Goal: Information Seeking & Learning: Learn about a topic

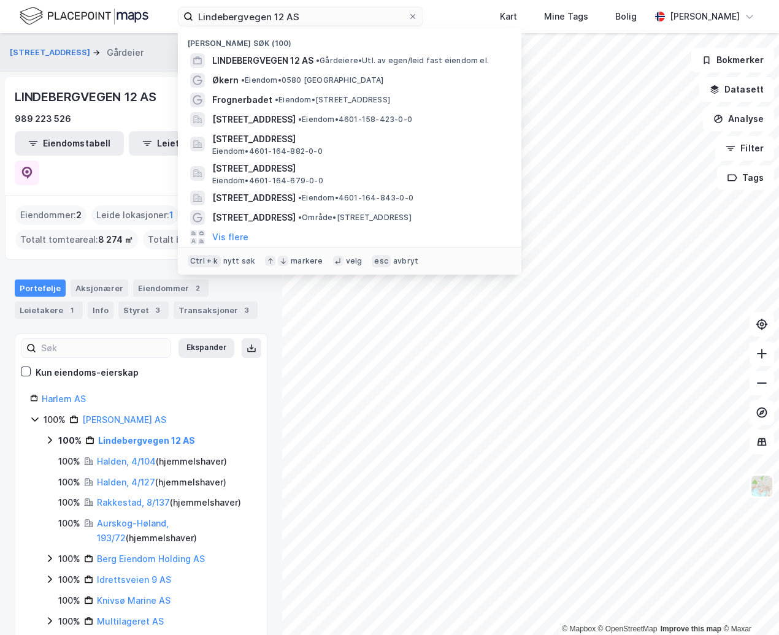
click at [165, 14] on div "[PERSON_NAME][STREET_ADDRESS] AS Nylige søk (100) LINDEBERGVEGEN 12 AS • Gårdei…" at bounding box center [389, 16] width 779 height 33
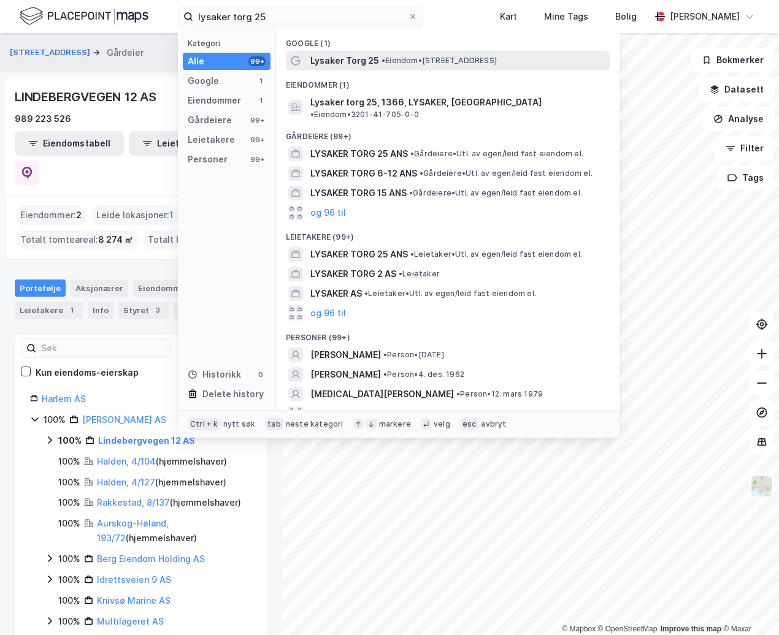
click at [382, 59] on span "•" at bounding box center [384, 60] width 4 height 9
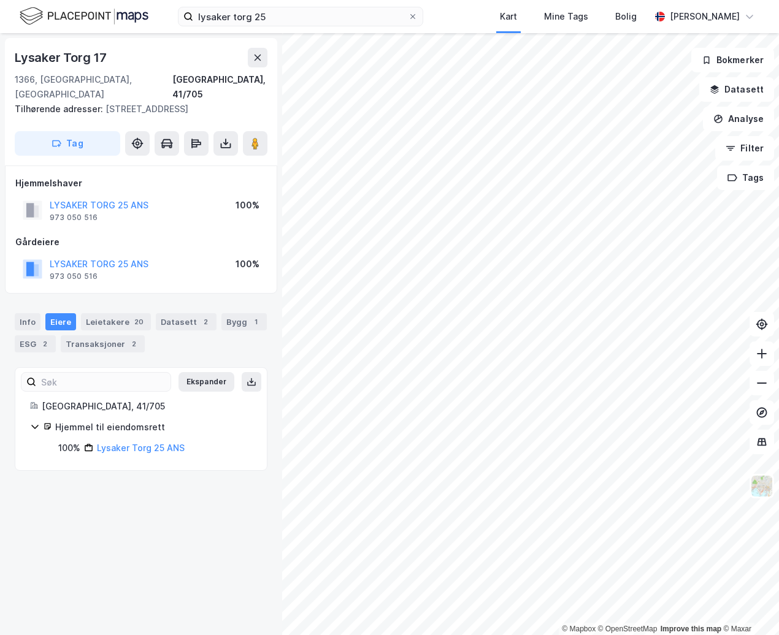
click at [13, 315] on div "Info [PERSON_NAME] 20 Datasett 2 Bygg 1 ESG 2 Transaksjoner 2" at bounding box center [141, 328] width 282 height 59
click at [18, 321] on div "Info" at bounding box center [28, 321] width 26 height 17
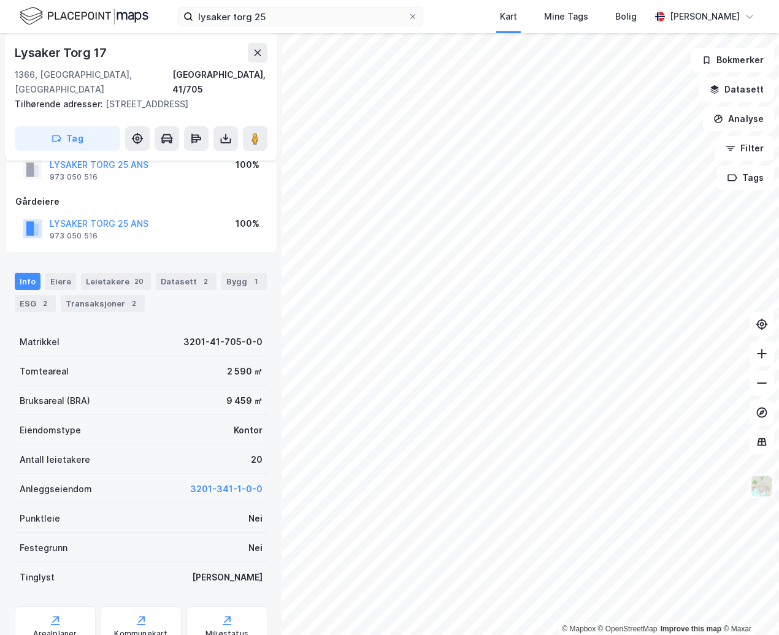
scroll to position [61, 0]
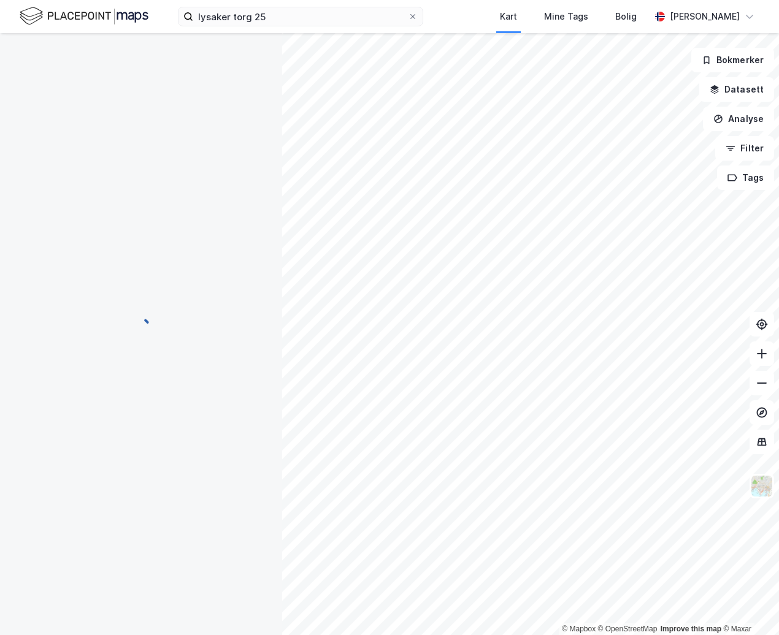
scroll to position [61, 0]
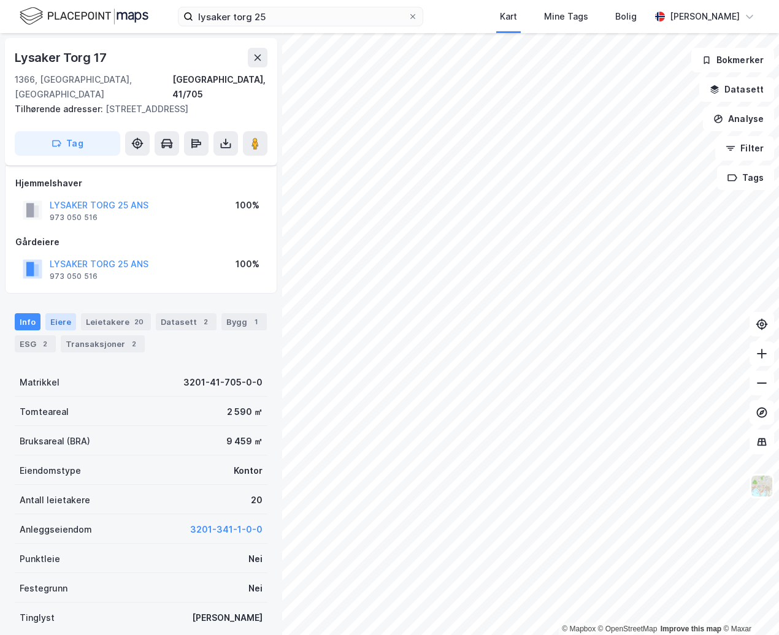
scroll to position [91, 0]
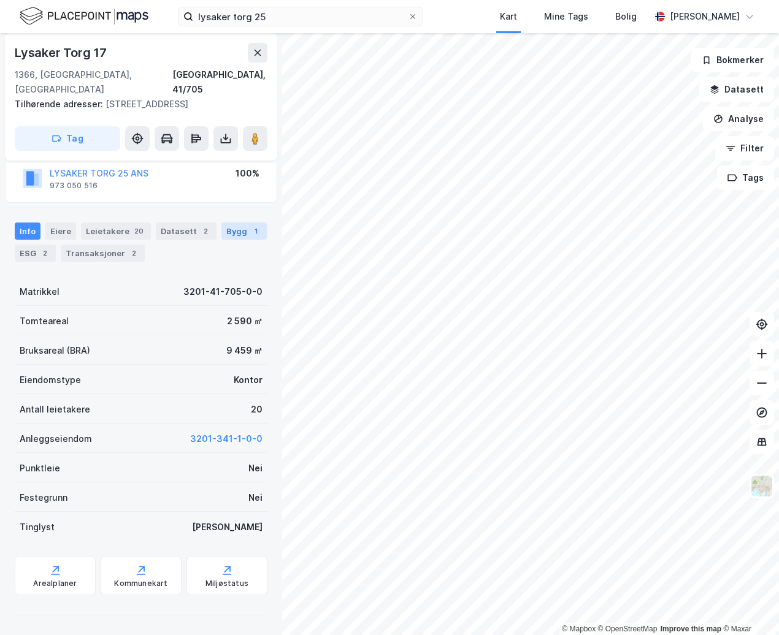
click at [232, 233] on div "Bygg 1" at bounding box center [243, 231] width 45 height 17
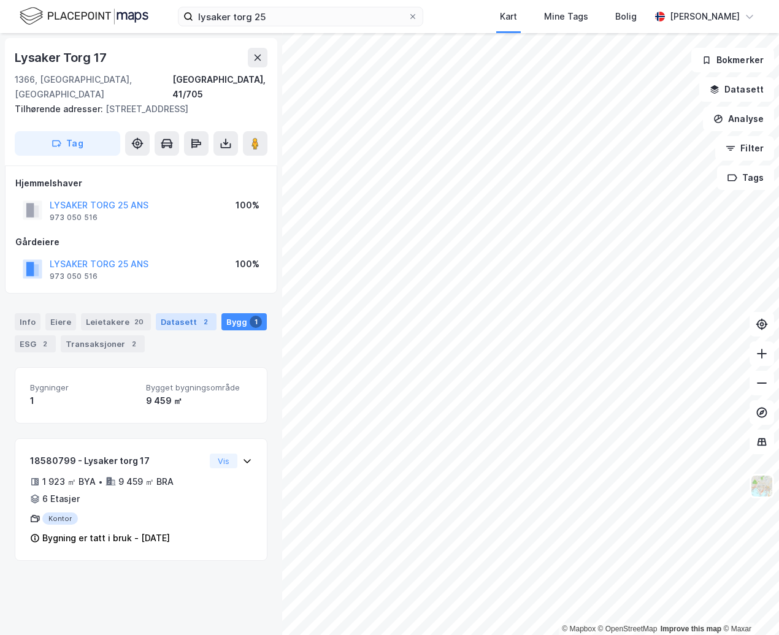
click at [166, 326] on div "Datasett 2" at bounding box center [186, 321] width 61 height 17
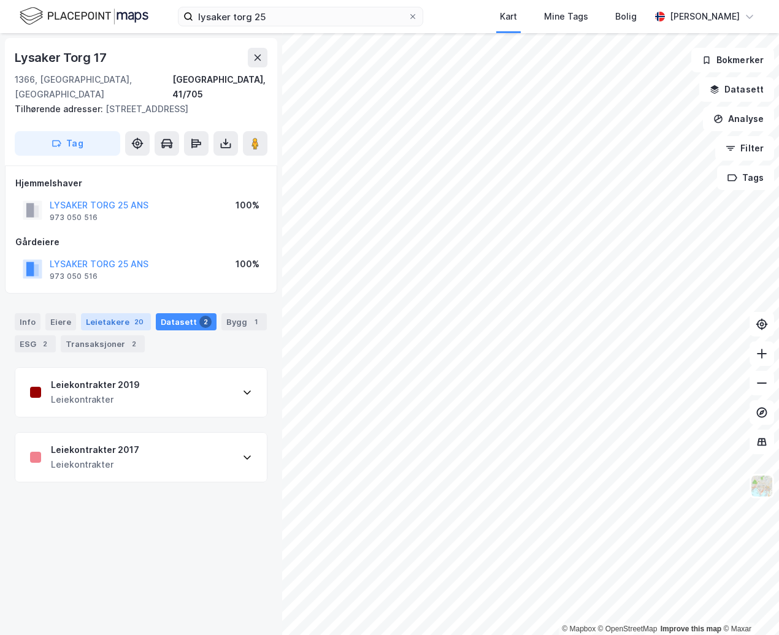
click at [111, 325] on div "Leietakere 20" at bounding box center [116, 321] width 70 height 17
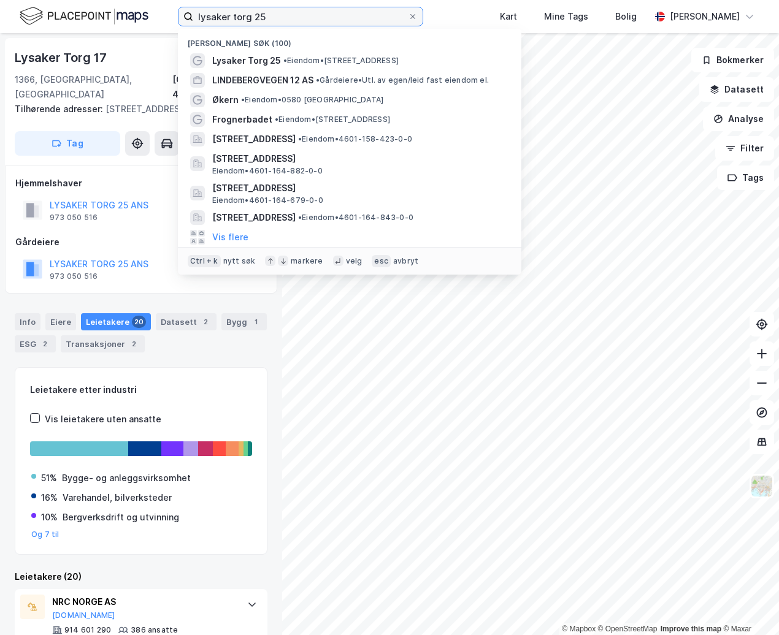
drag, startPoint x: 275, startPoint y: 23, endPoint x: 110, endPoint y: 20, distance: 165.6
click at [110, 20] on div "lysaker torg 25 Nylige søk (100) Lysaker Torg 25 • Eiendom • [STREET_ADDRESS], …" at bounding box center [389, 16] width 779 height 33
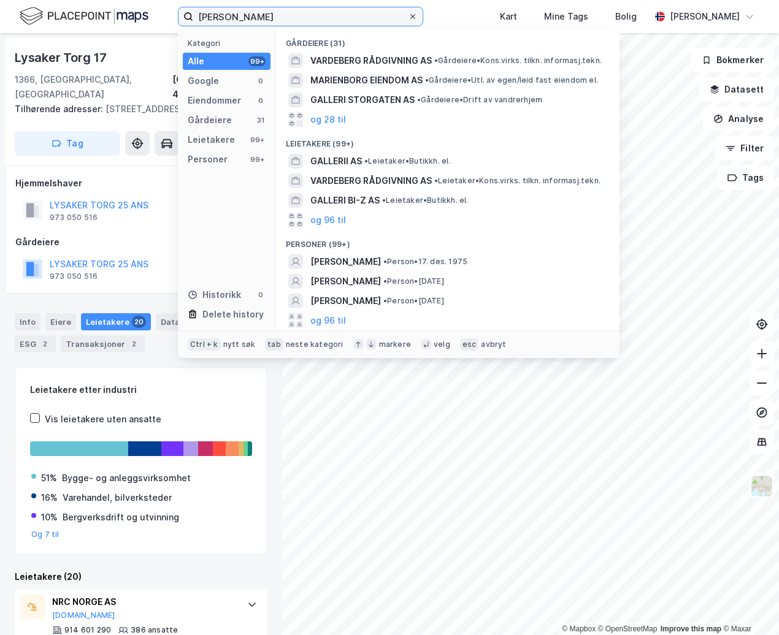
type input "[PERSON_NAME]"
click at [416, 19] on icon at bounding box center [412, 16] width 7 height 7
click at [408, 19] on input "[PERSON_NAME]" at bounding box center [300, 16] width 215 height 18
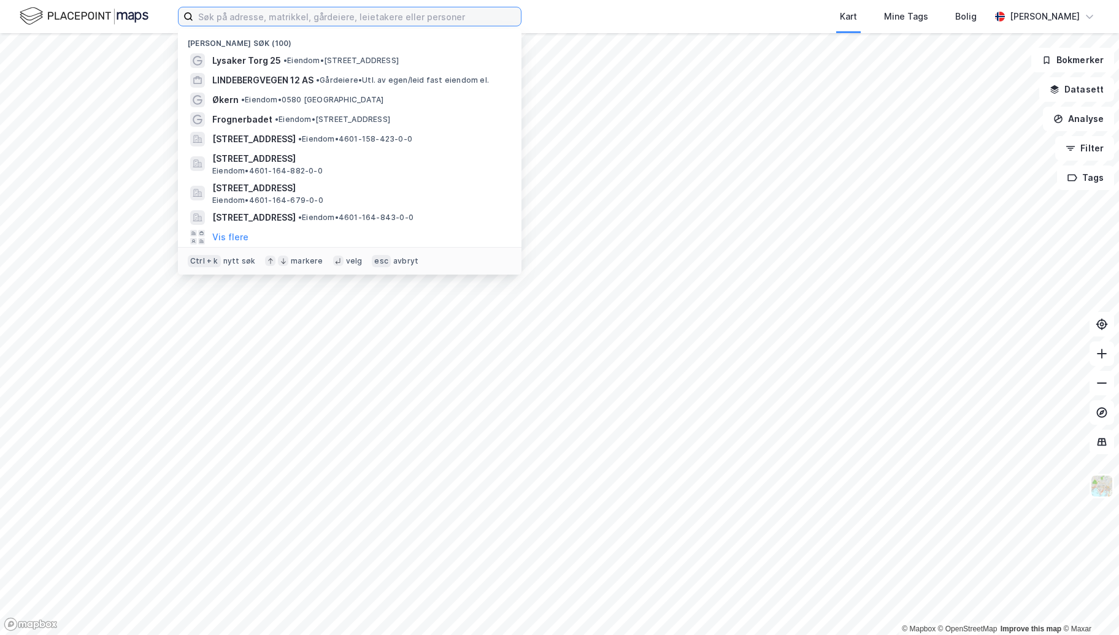
click at [287, 7] on input at bounding box center [357, 16] width 328 height 18
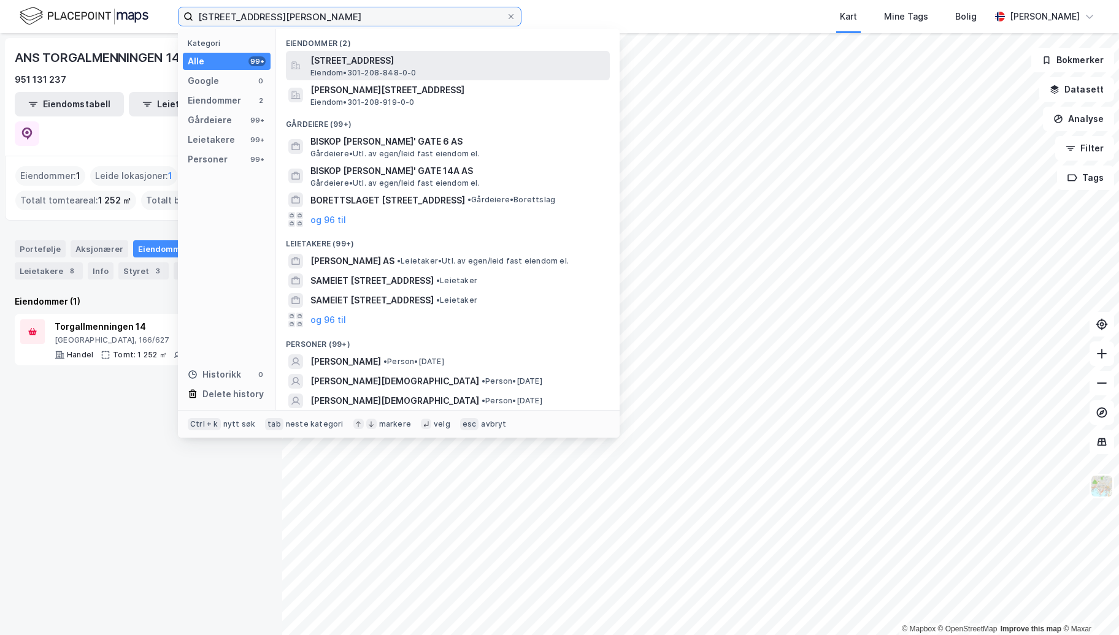
type input "Biskop gunerus gate 14"
click at [369, 63] on span "Biskop Gunnerus' gate 14A, 0185, OSLO, OSLO" at bounding box center [457, 60] width 294 height 15
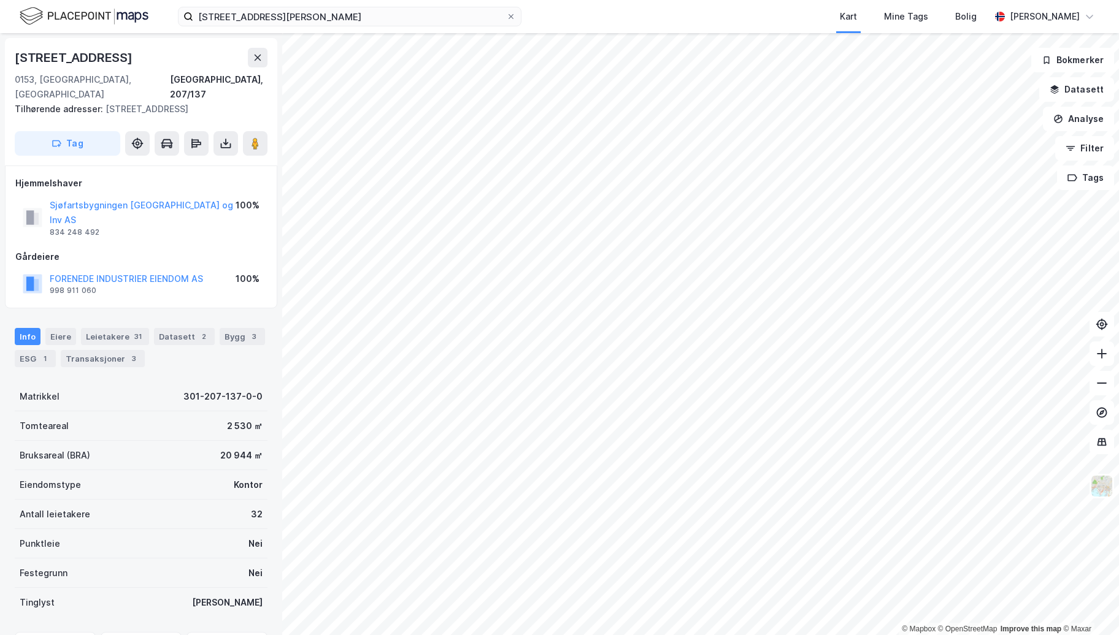
scroll to position [1, 0]
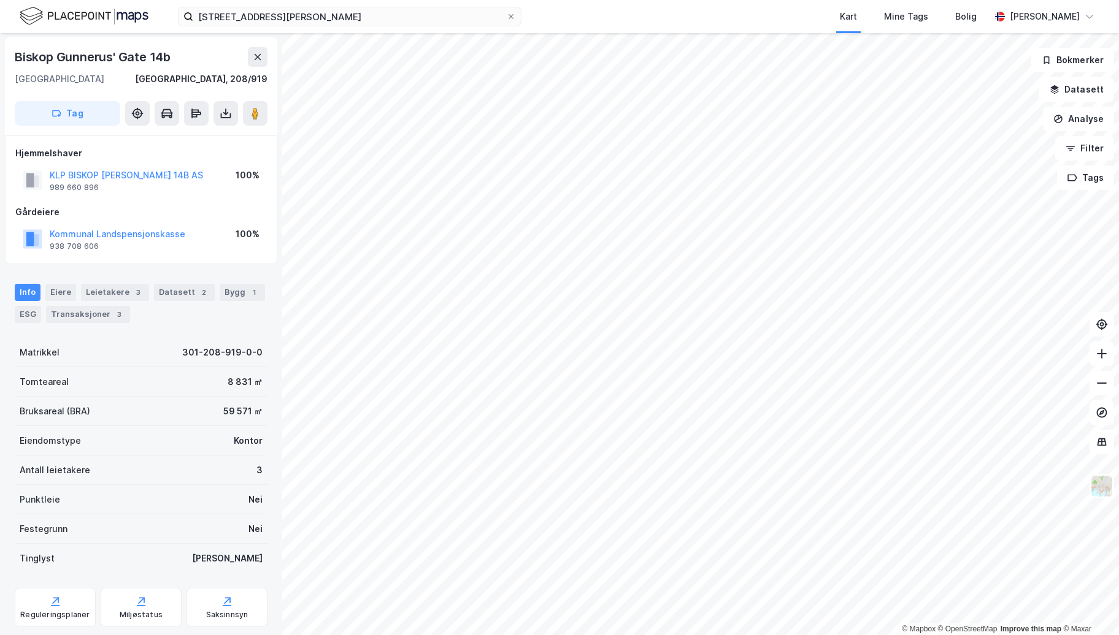
scroll to position [1, 0]
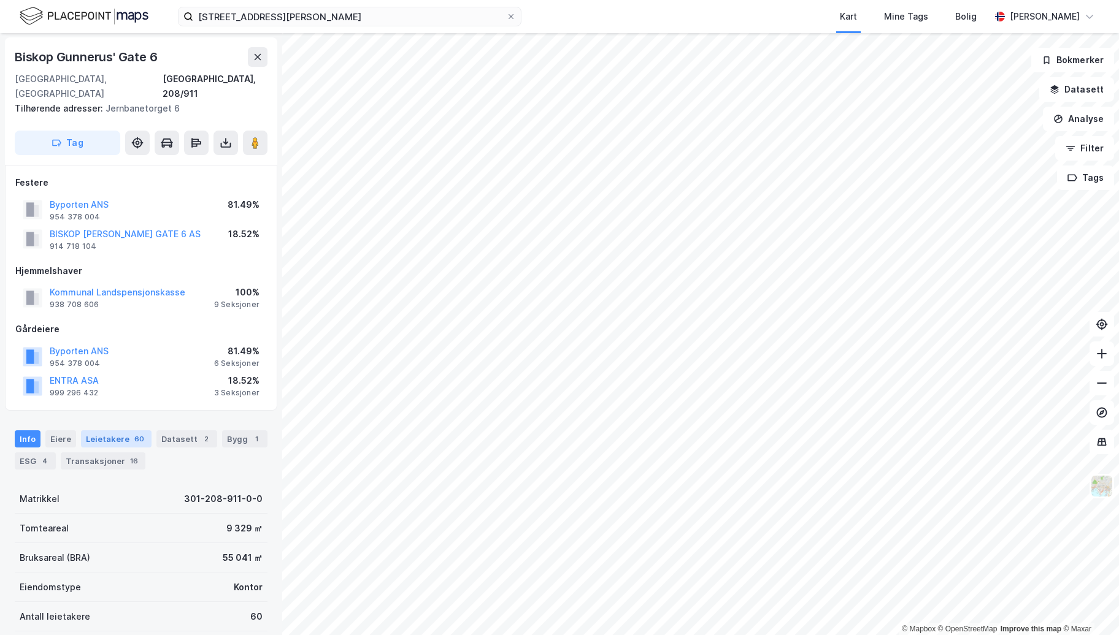
click at [110, 431] on div "Leietakere 60" at bounding box center [116, 439] width 71 height 17
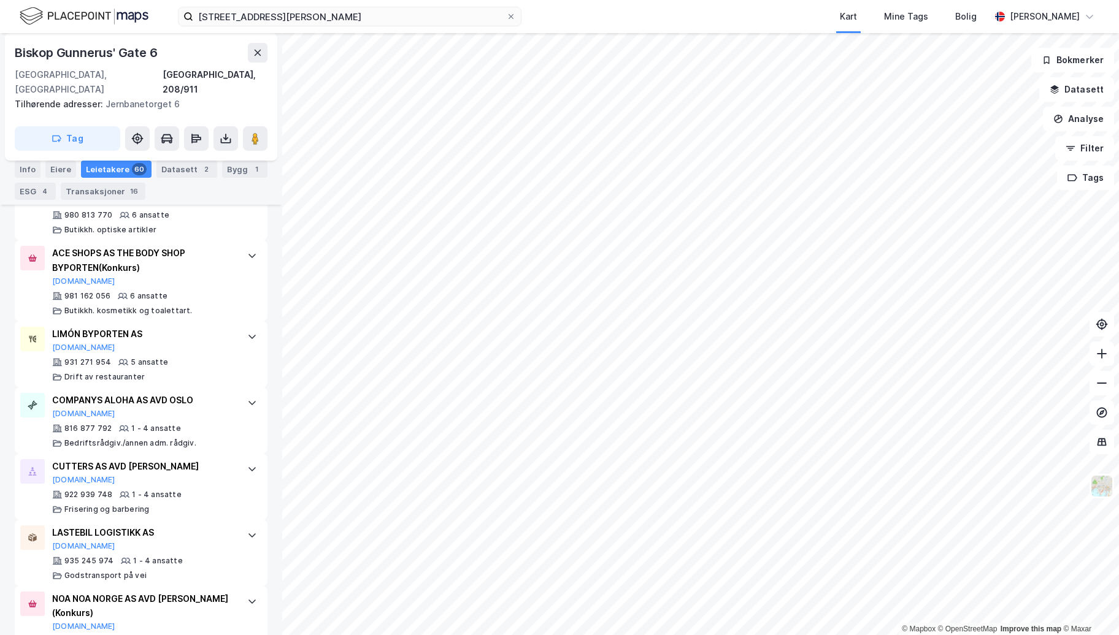
scroll to position [4287, 0]
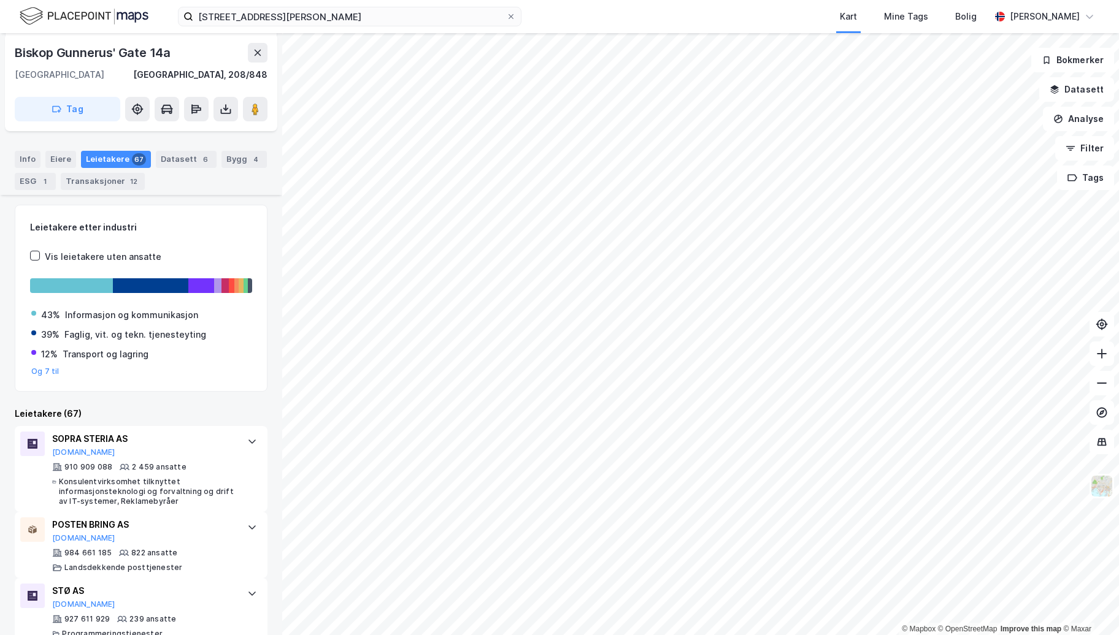
scroll to position [184, 0]
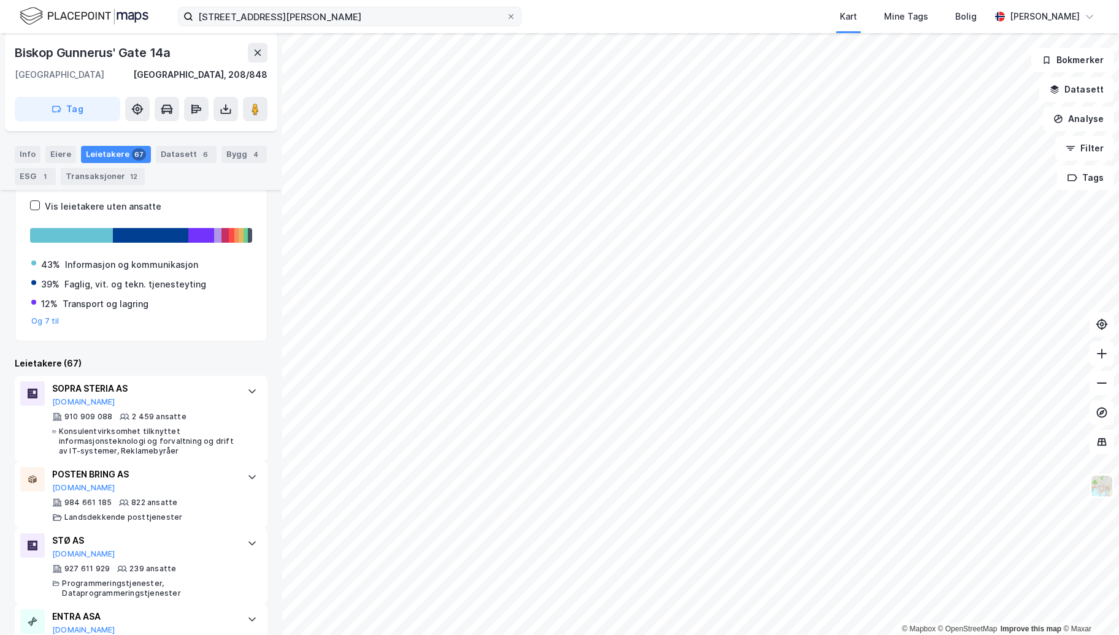
click at [510, 19] on icon at bounding box center [510, 16] width 7 height 7
click at [506, 19] on input "Biskop gunerus gate 14" at bounding box center [349, 16] width 313 height 18
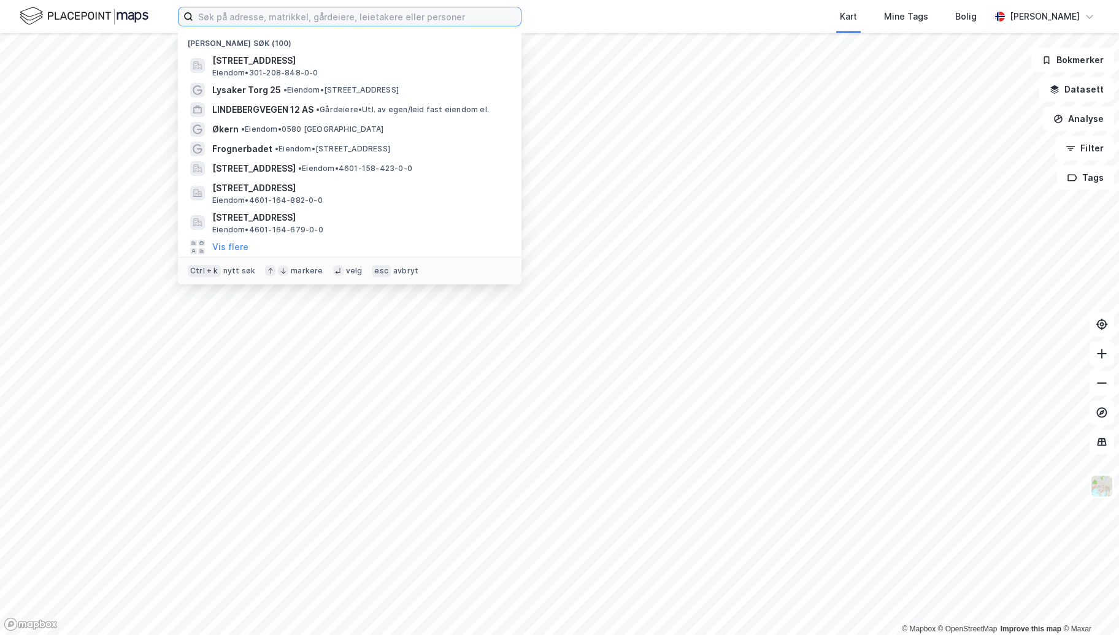
click at [330, 14] on input at bounding box center [357, 16] width 328 height 18
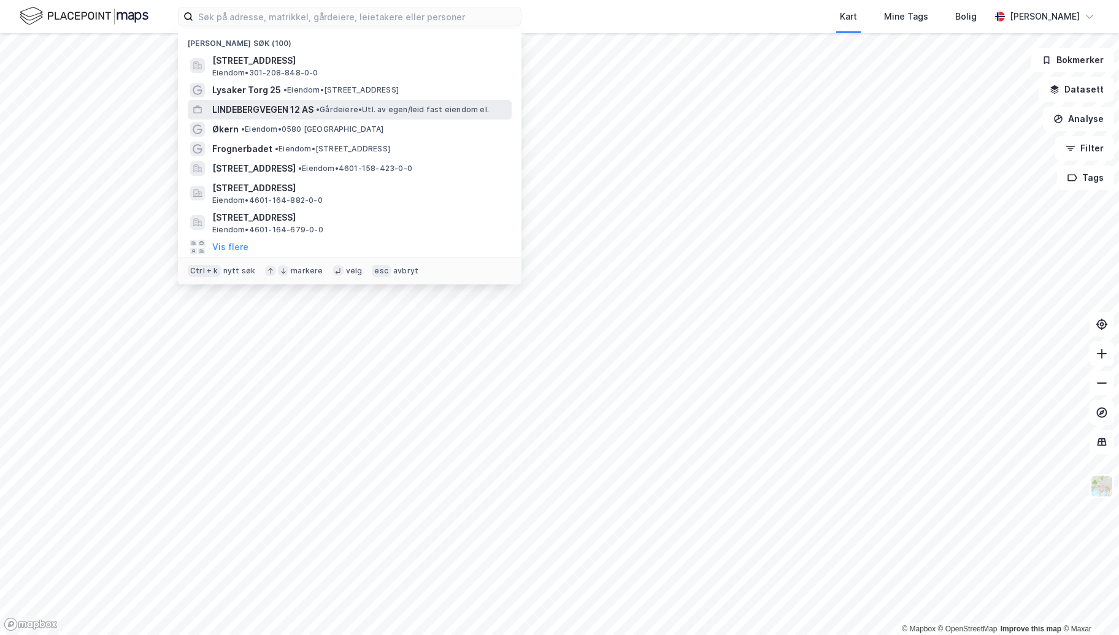
click at [301, 110] on span "LINDEBERGVEGEN 12 AS" at bounding box center [262, 109] width 101 height 15
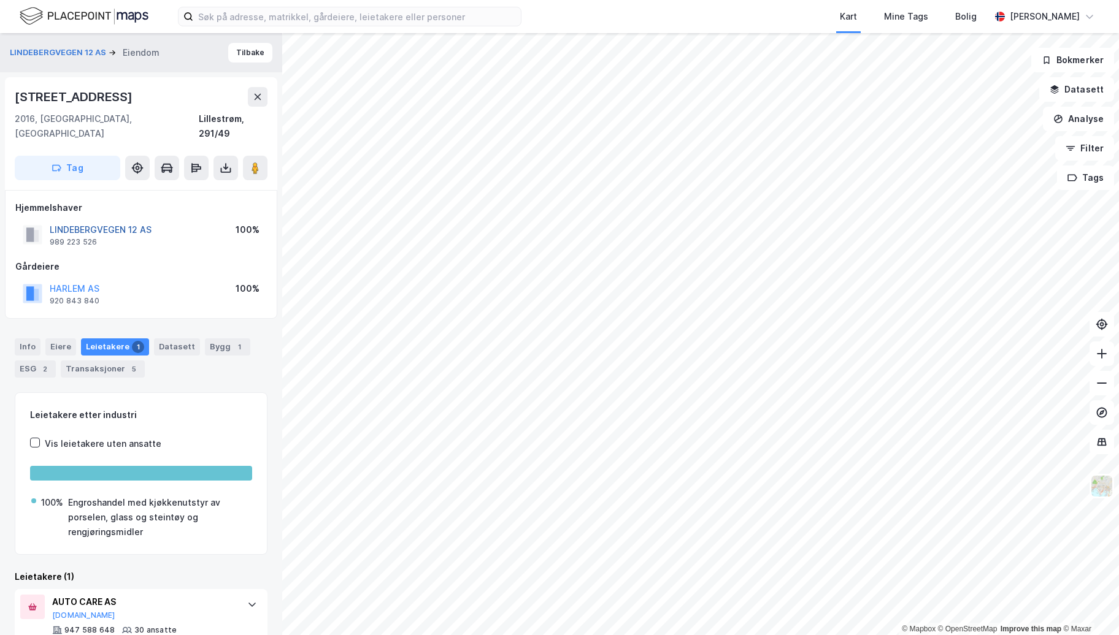
click at [0, 0] on button "LINDEBERGVEGEN 12 AS" at bounding box center [0, 0] width 0 height 0
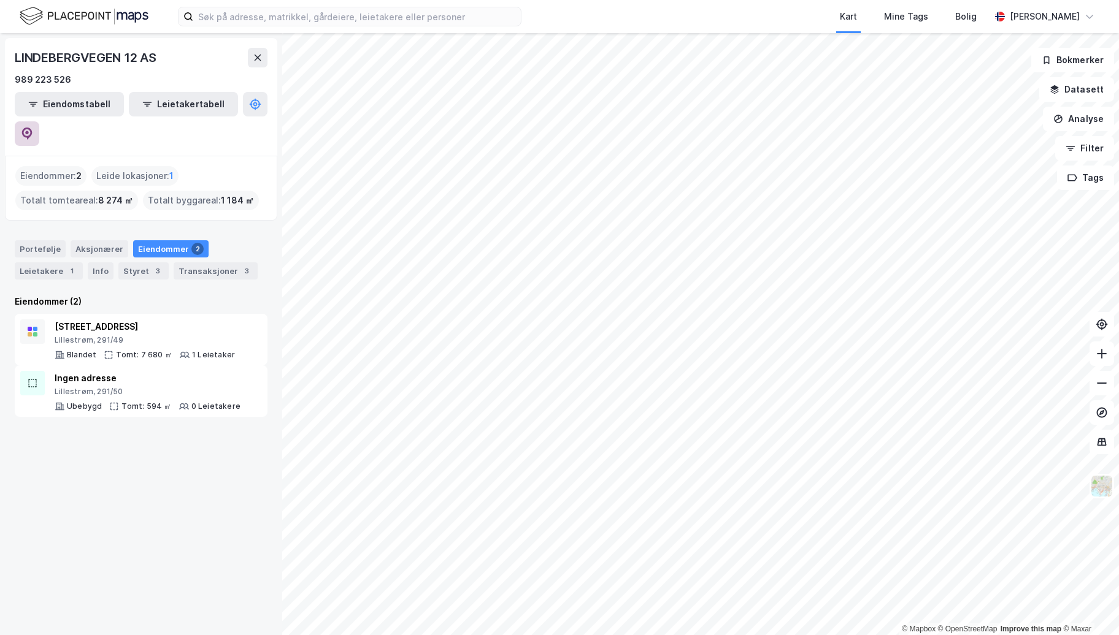
click at [33, 128] on icon at bounding box center [27, 134] width 10 height 12
